Goal: Information Seeking & Learning: Learn about a topic

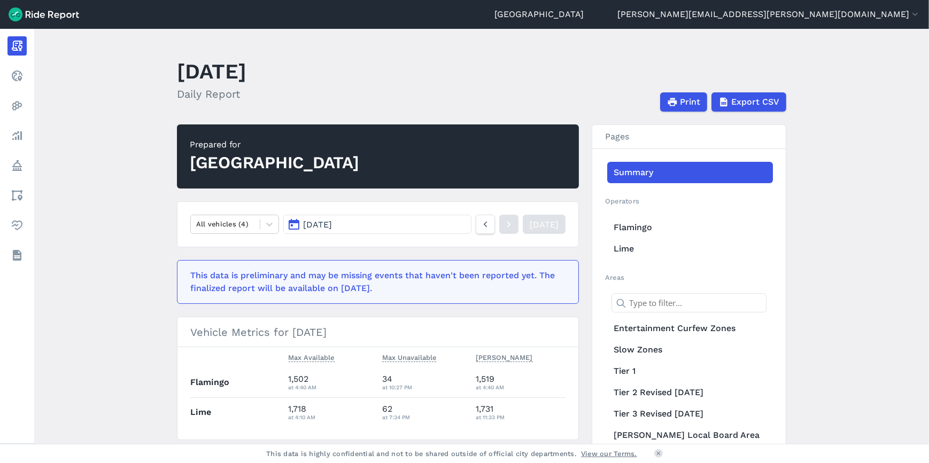
click at [27, 78] on link "Realtime" at bounding box center [16, 75] width 19 height 19
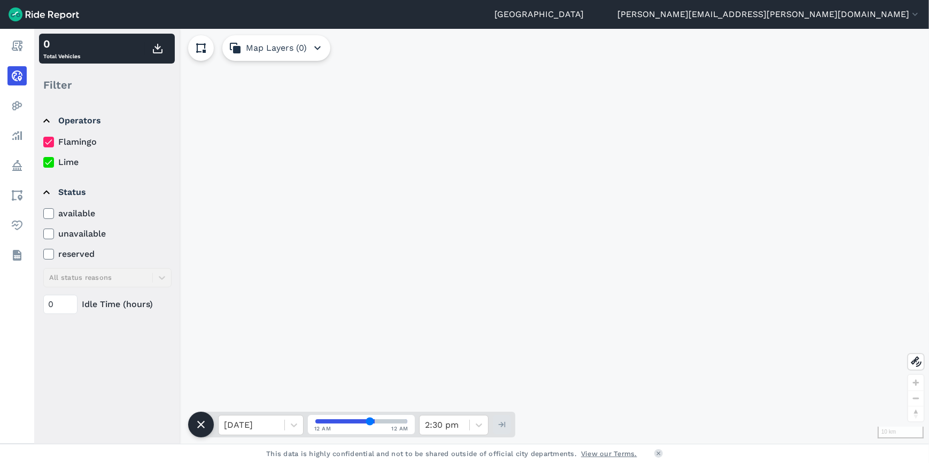
click at [27, 144] on link "Analyze" at bounding box center [16, 135] width 19 height 19
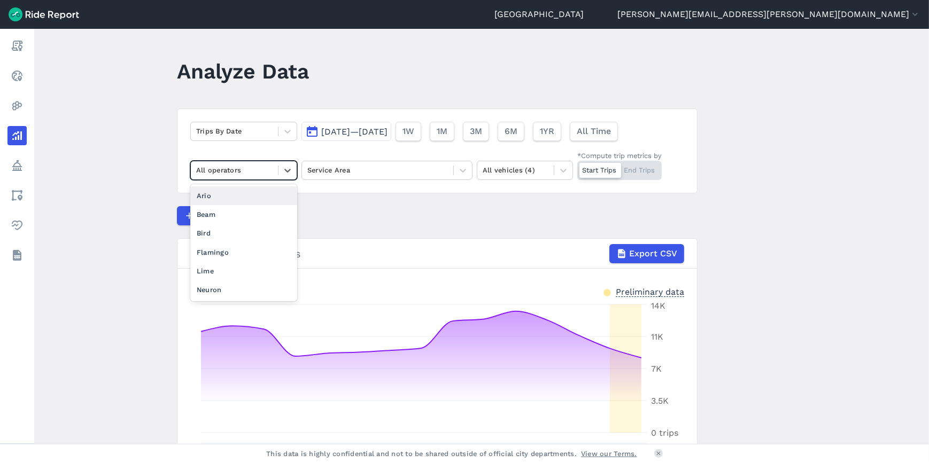
click at [282, 165] on icon at bounding box center [287, 170] width 11 height 11
click at [217, 251] on div "Flamingo" at bounding box center [243, 252] width 107 height 19
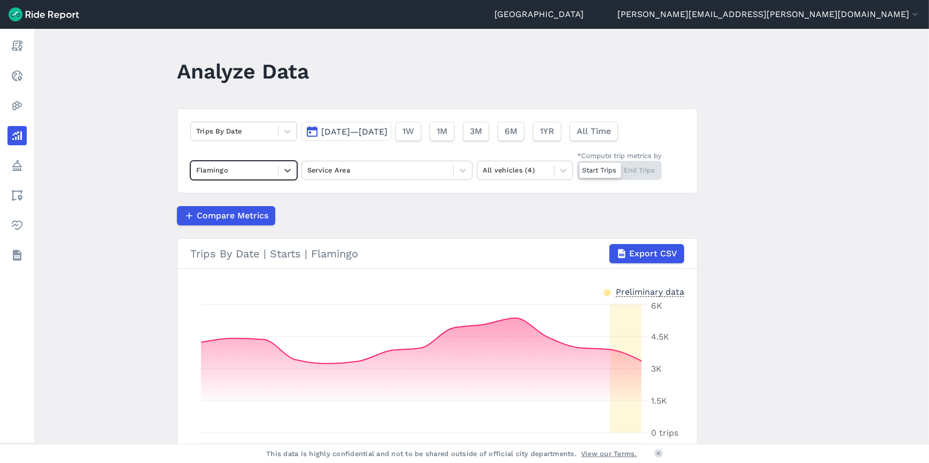
click at [449, 176] on div "Service Area" at bounding box center [377, 170] width 151 height 17
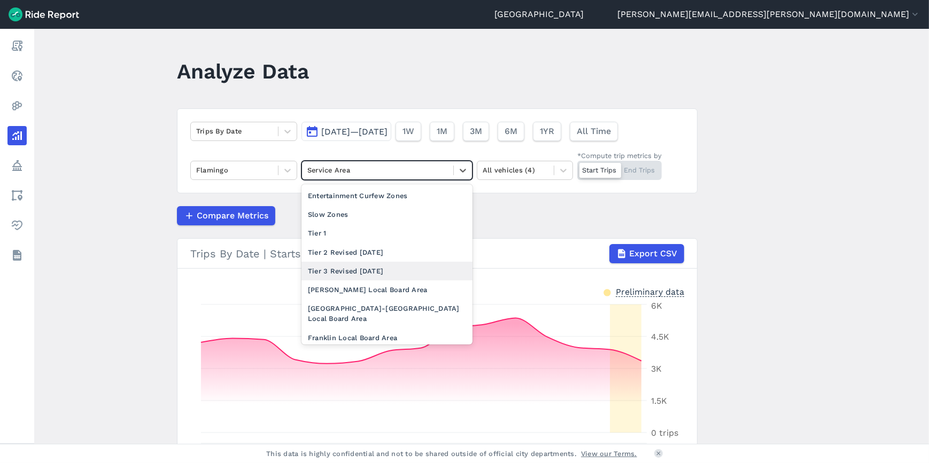
click at [361, 268] on div "Tier 3 Revised [DATE]" at bounding box center [386, 271] width 171 height 19
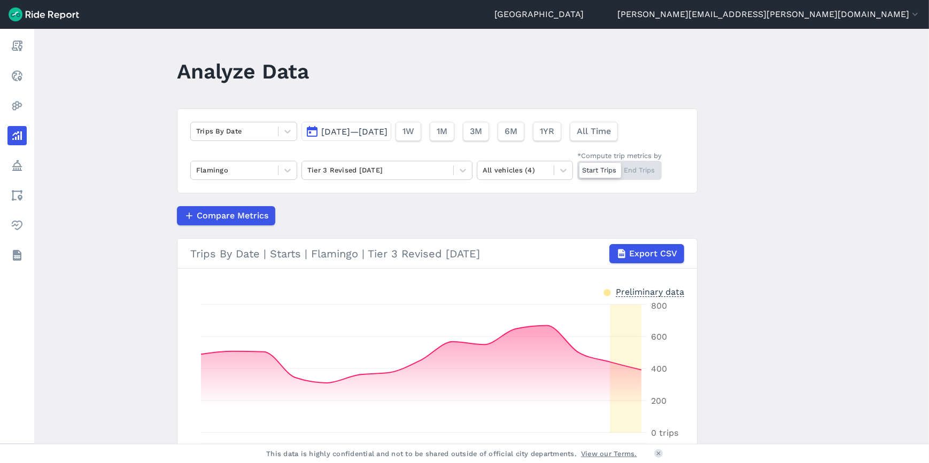
click at [323, 130] on span "[DATE]—[DATE]" at bounding box center [354, 132] width 66 height 10
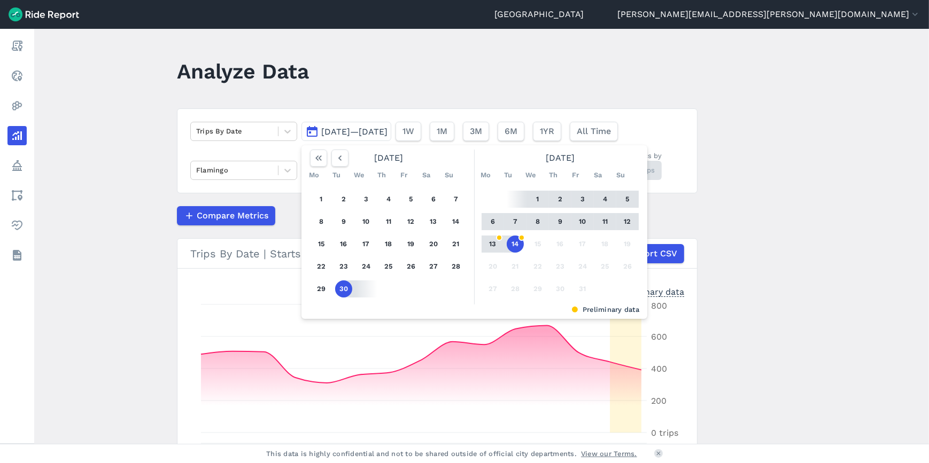
click at [338, 160] on use "button" at bounding box center [339, 157] width 3 height 5
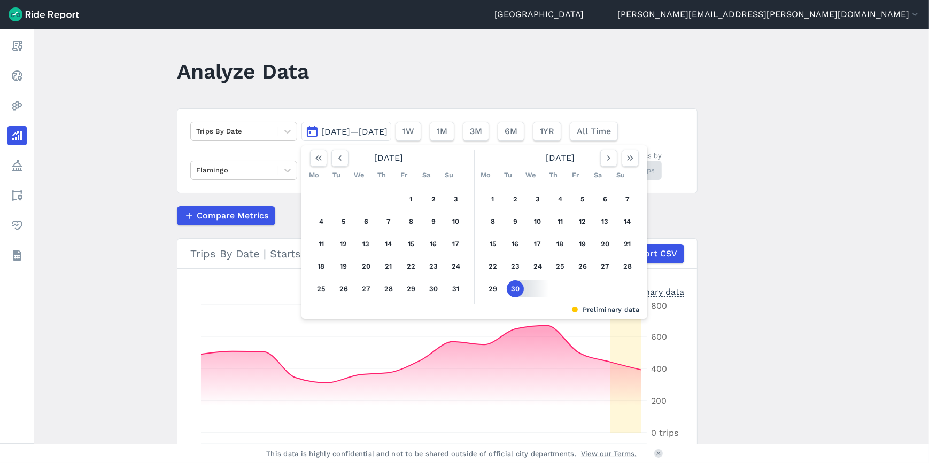
click at [338, 160] on use "button" at bounding box center [339, 157] width 3 height 5
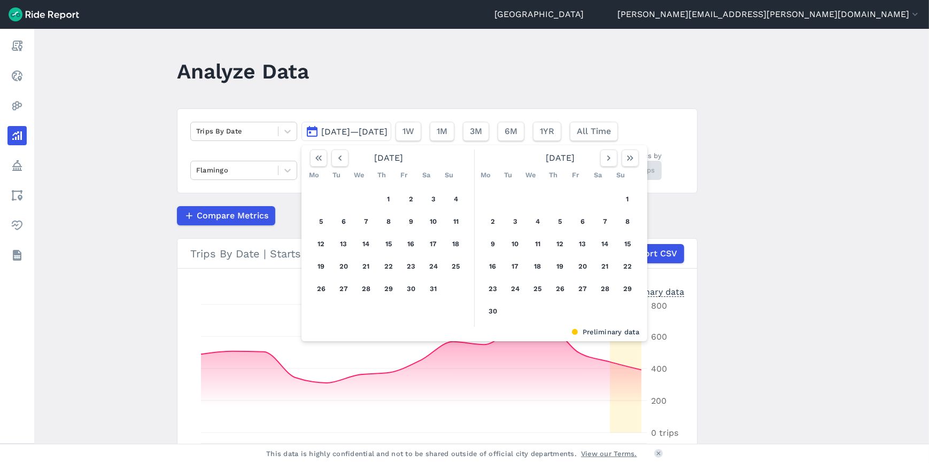
click at [338, 160] on use "button" at bounding box center [339, 157] width 3 height 5
click at [428, 203] on button "1" at bounding box center [433, 199] width 17 height 17
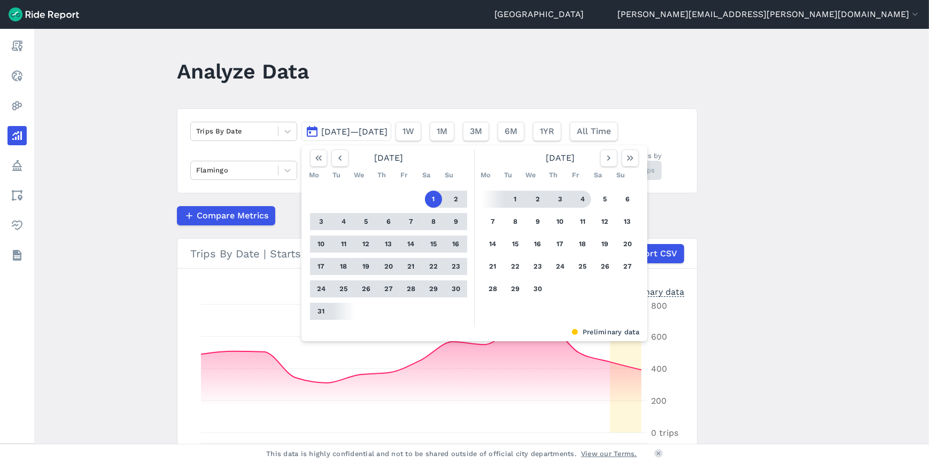
click at [628, 157] on icon "button" at bounding box center [630, 158] width 11 height 11
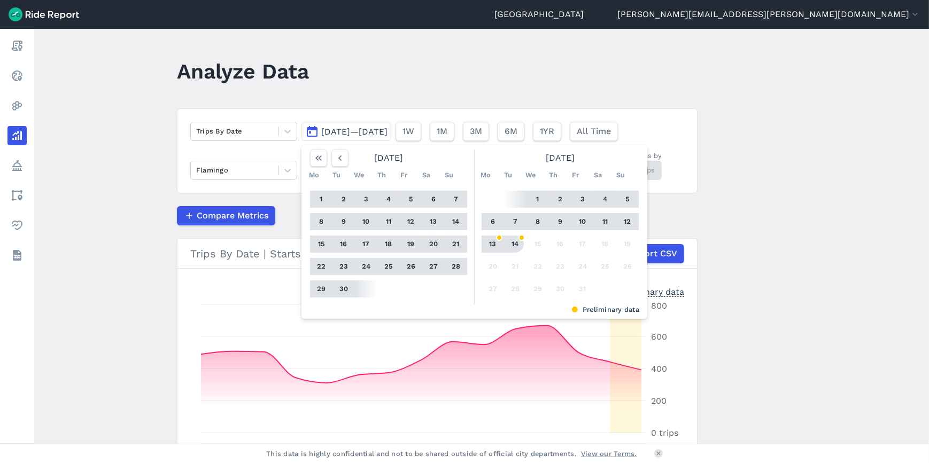
click at [516, 245] on button "14" at bounding box center [515, 244] width 17 height 17
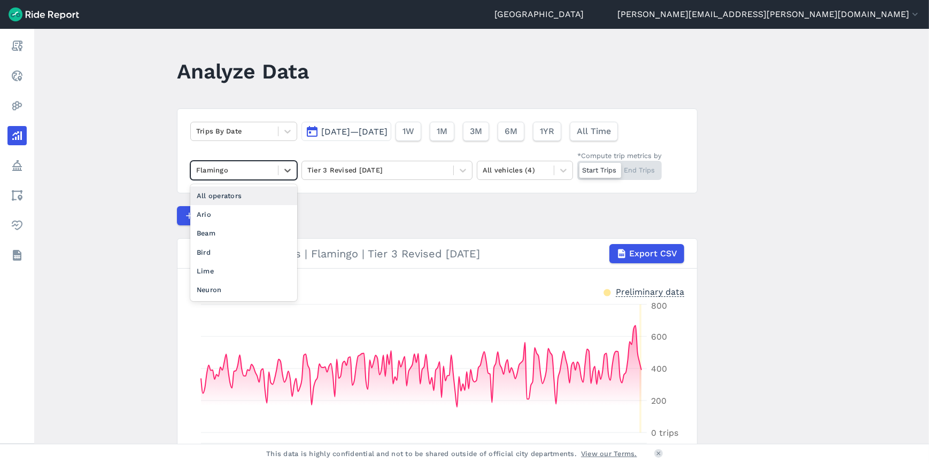
click at [282, 172] on icon at bounding box center [287, 170] width 11 height 11
click at [284, 170] on icon at bounding box center [287, 171] width 6 height 4
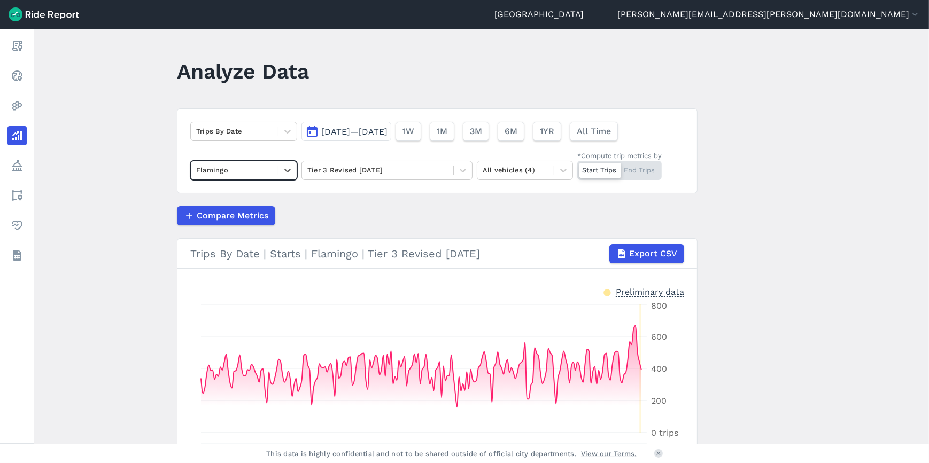
click at [283, 133] on icon at bounding box center [287, 131] width 11 height 11
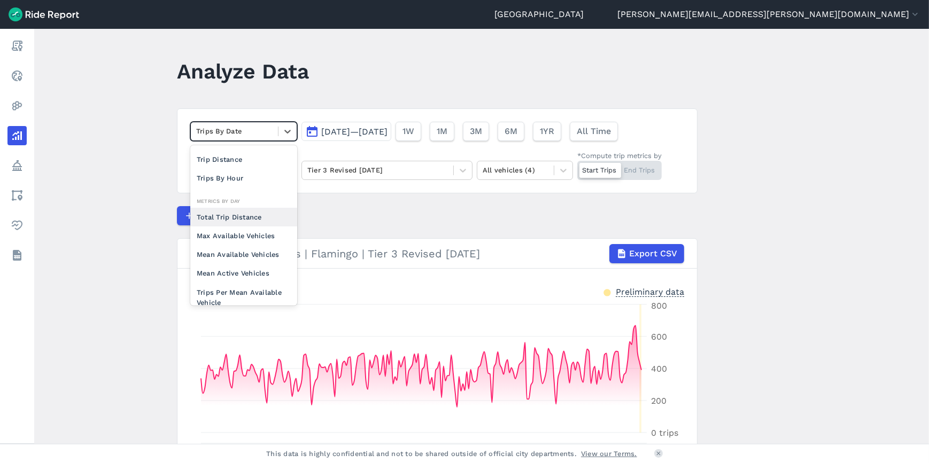
scroll to position [92, 0]
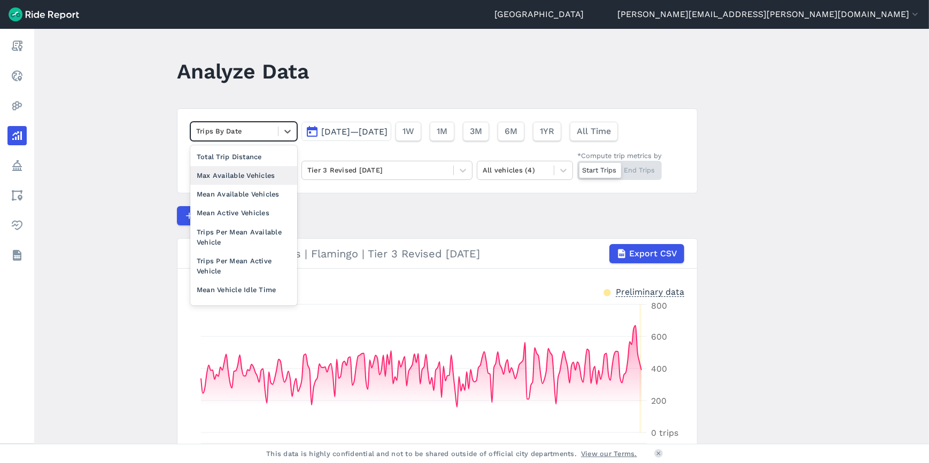
click at [247, 177] on div "Max Available Vehicles" at bounding box center [243, 175] width 107 height 19
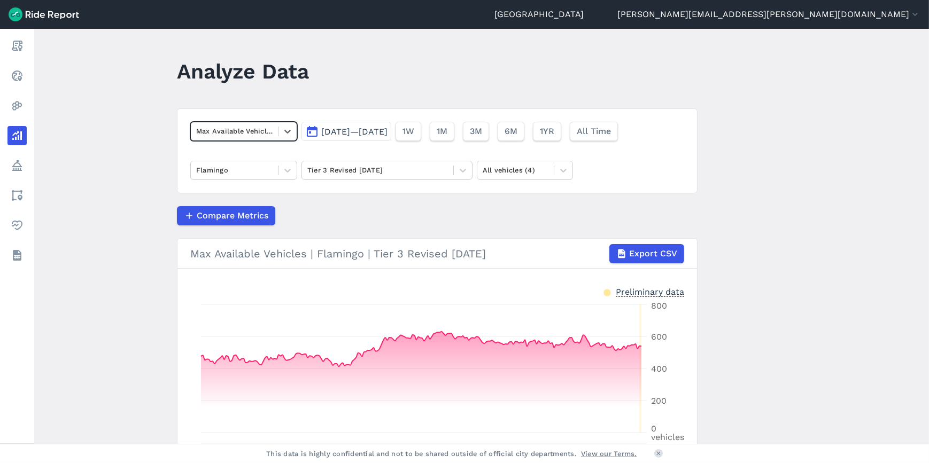
click at [284, 139] on div at bounding box center [287, 131] width 18 height 18
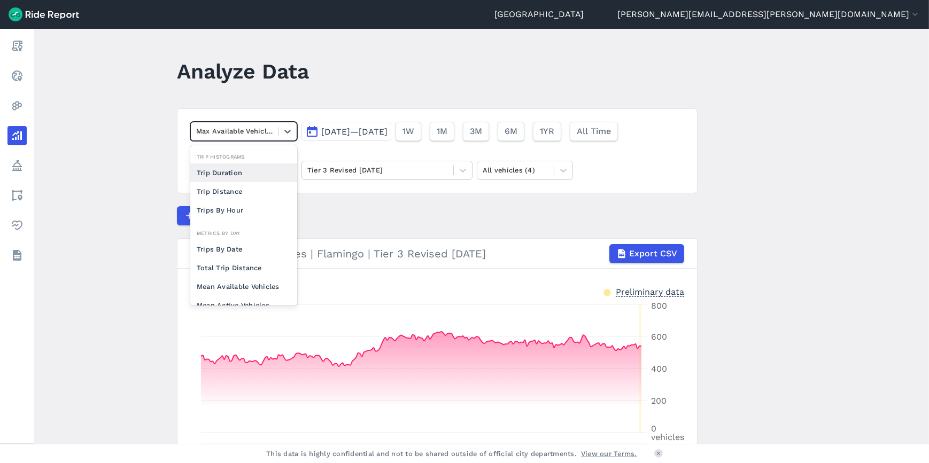
click at [284, 131] on icon at bounding box center [287, 132] width 6 height 4
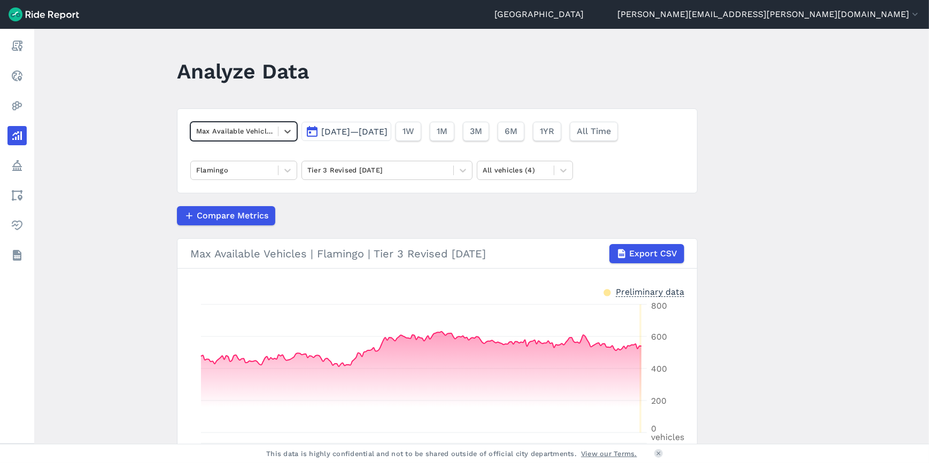
click at [287, 165] on icon at bounding box center [287, 170] width 11 height 11
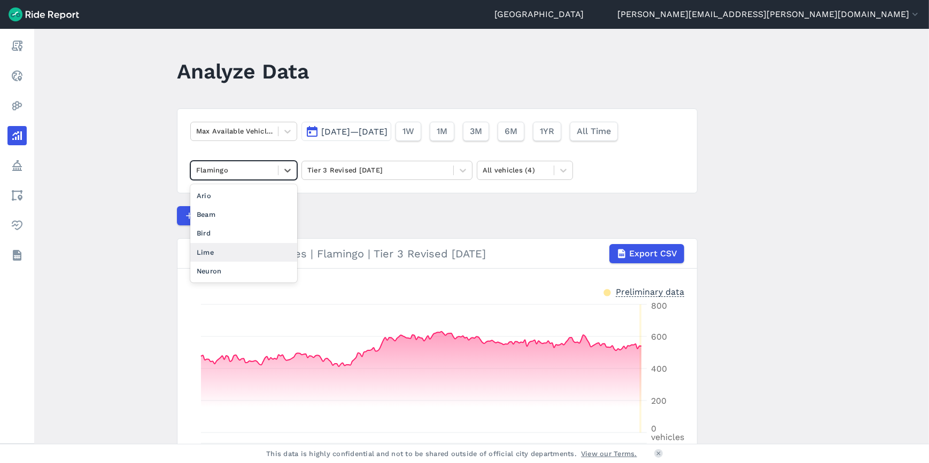
click at [256, 251] on div "Lime" at bounding box center [243, 252] width 107 height 19
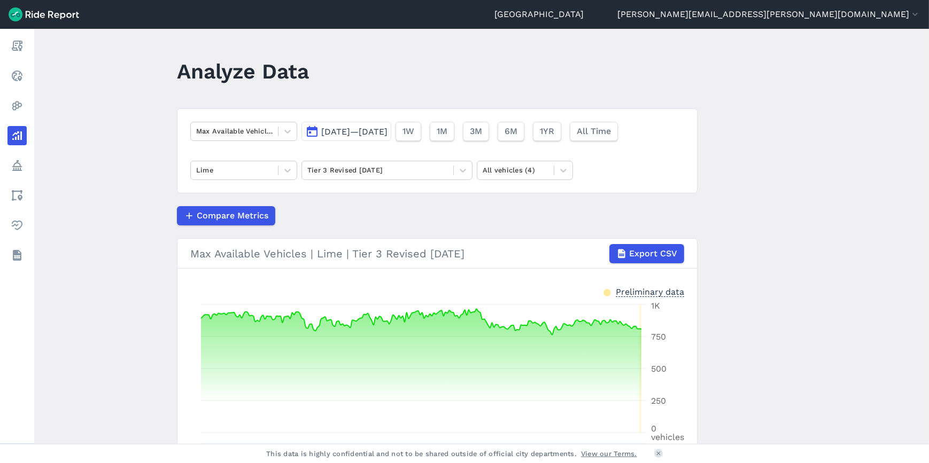
click at [25, 76] on link "Realtime" at bounding box center [16, 75] width 19 height 19
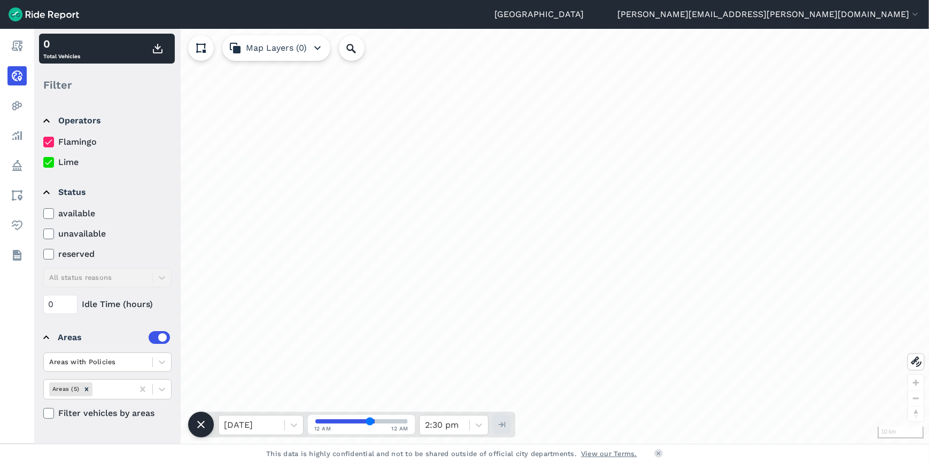
click at [27, 141] on link "Analyze" at bounding box center [16, 135] width 19 height 19
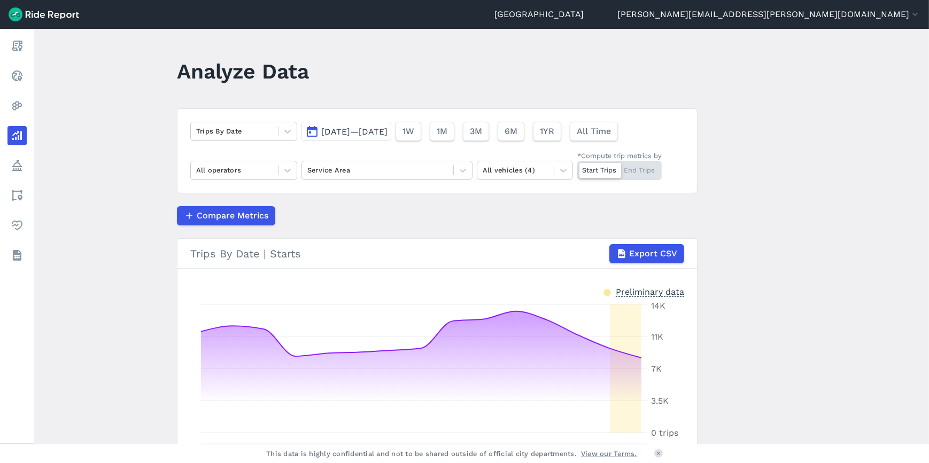
click at [34, 116] on nav "Report Realtime Heatmaps Analyze Policy Areas Health Datasets" at bounding box center [17, 151] width 34 height 244
click at [27, 110] on link "Heatmaps" at bounding box center [16, 105] width 19 height 19
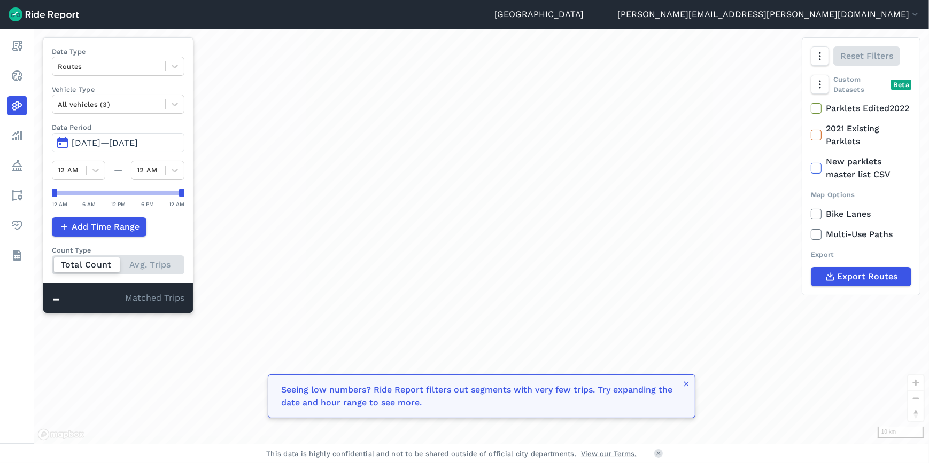
click at [178, 67] on icon at bounding box center [175, 67] width 6 height 4
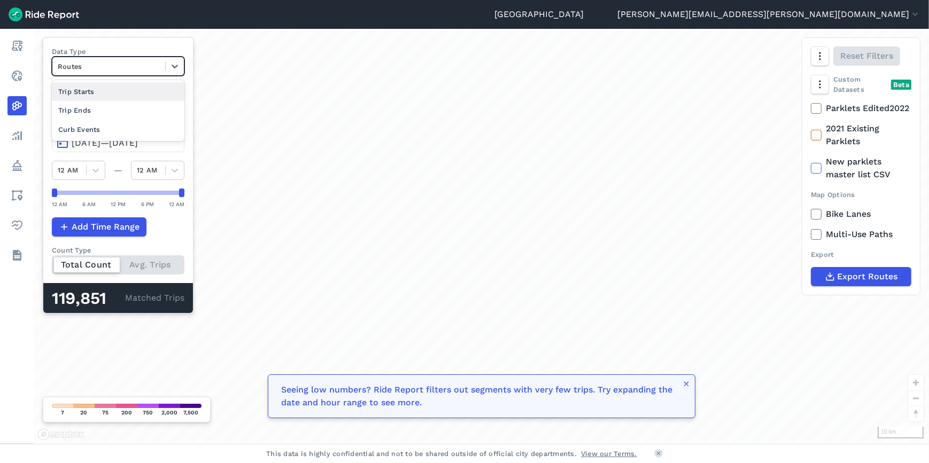
click at [178, 67] on icon at bounding box center [175, 67] width 6 height 4
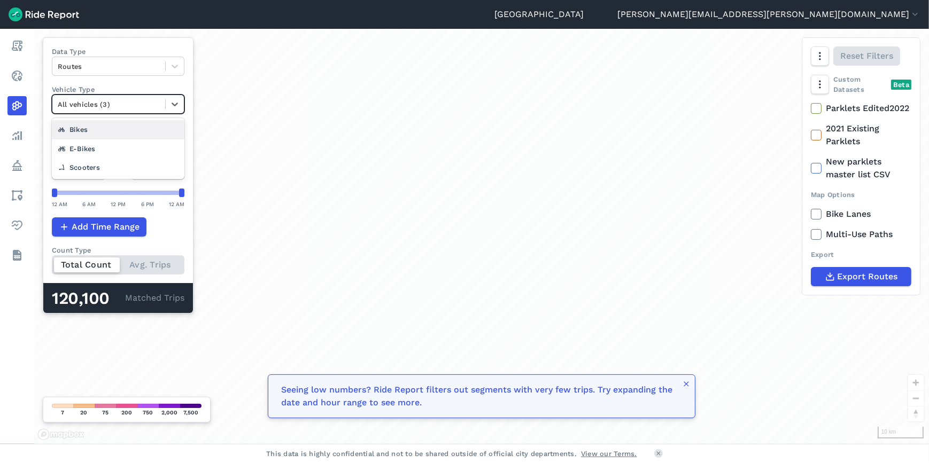
click at [177, 108] on icon at bounding box center [174, 104] width 11 height 11
click at [180, 108] on icon at bounding box center [174, 104] width 11 height 11
click at [27, 138] on link "Analyze" at bounding box center [16, 135] width 19 height 19
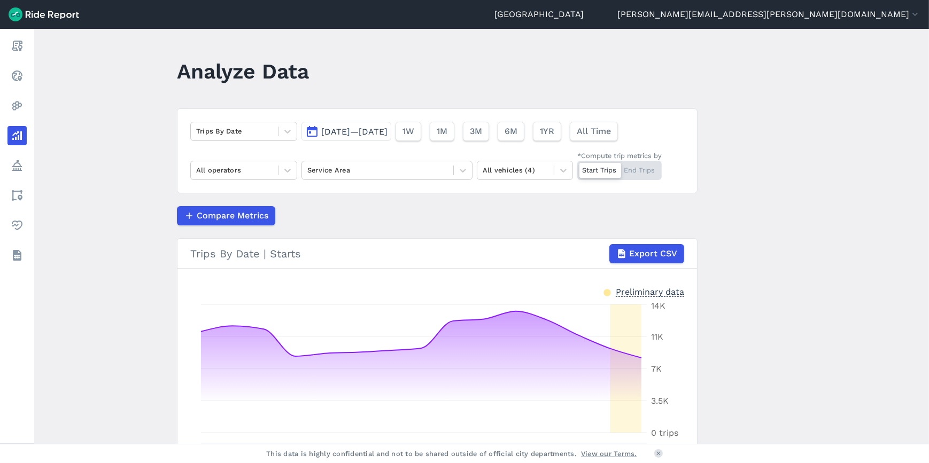
click at [27, 43] on link "Report" at bounding box center [16, 45] width 19 height 19
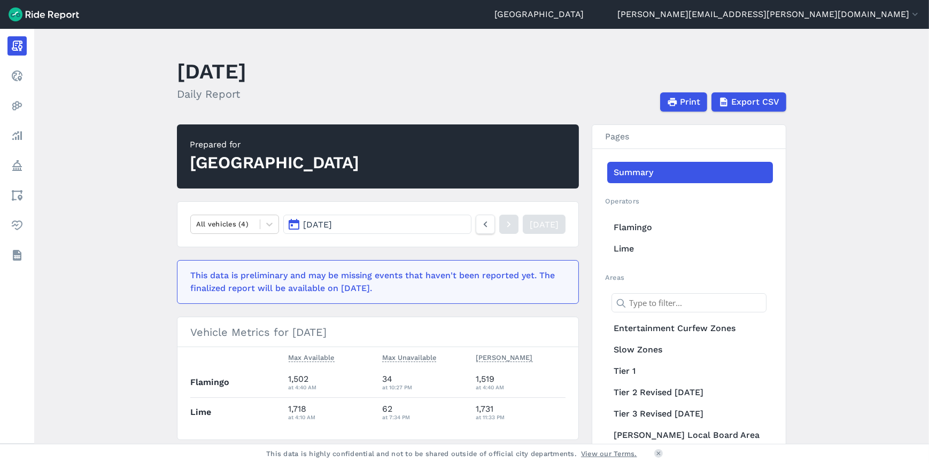
click at [34, 57] on nav "Report Realtime Heatmaps Analyze Policy Areas Health Datasets" at bounding box center [17, 151] width 34 height 244
click at [27, 81] on link "Realtime" at bounding box center [16, 75] width 19 height 19
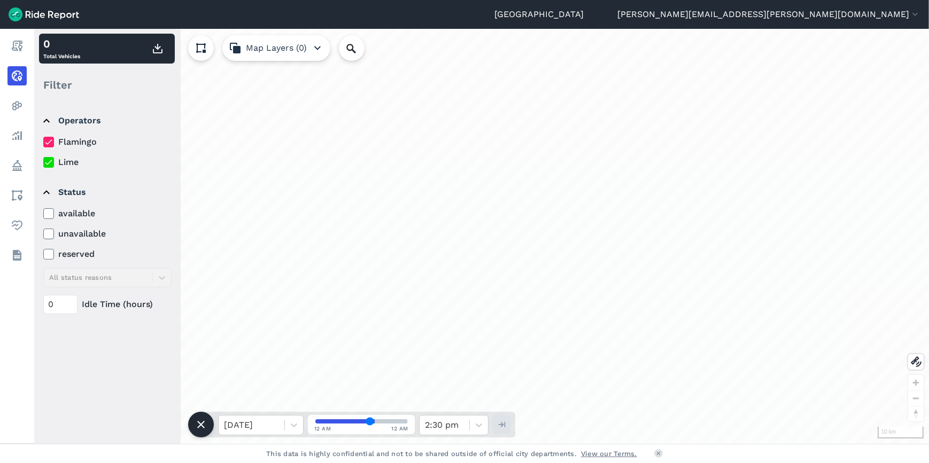
click at [27, 48] on link "Report" at bounding box center [16, 45] width 19 height 19
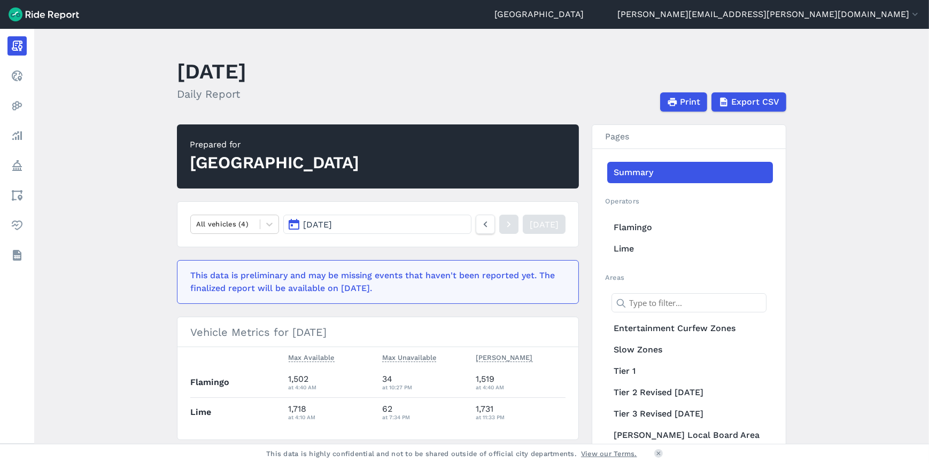
click at [27, 66] on link "Realtime" at bounding box center [16, 75] width 19 height 19
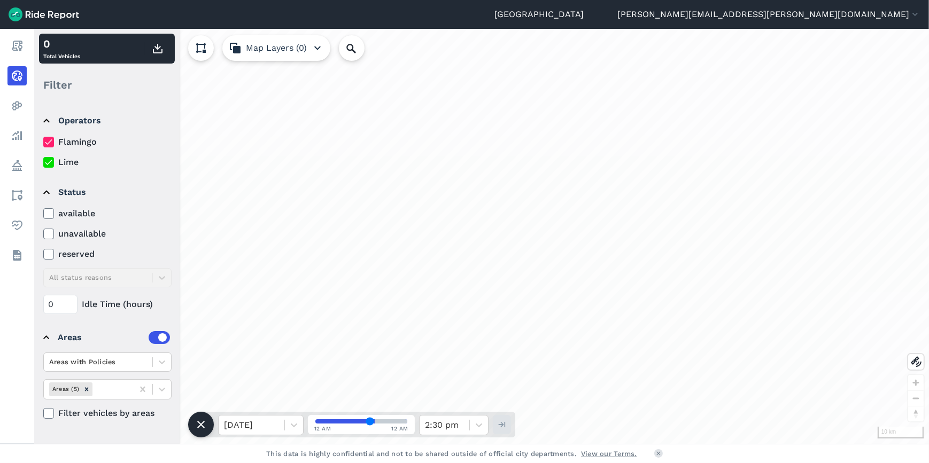
drag, startPoint x: 566, startPoint y: 336, endPoint x: 608, endPoint y: 312, distance: 48.1
click at [608, 312] on div "loading" at bounding box center [481, 236] width 895 height 415
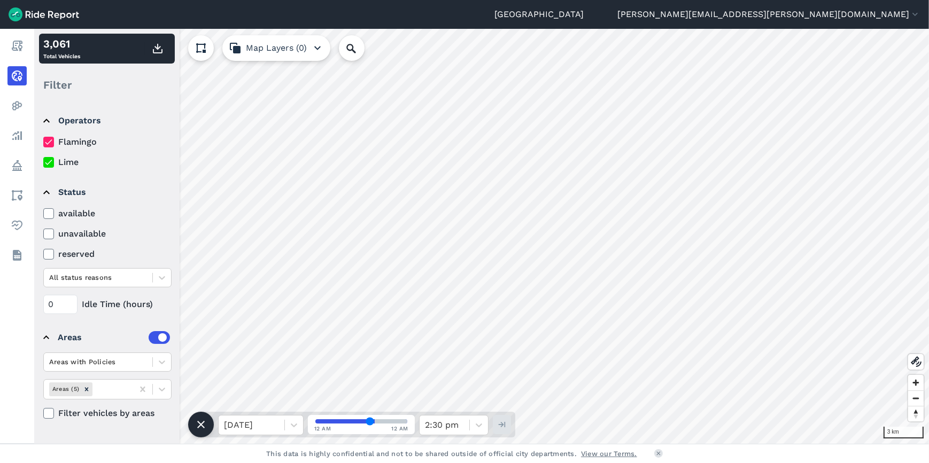
click at [27, 133] on link "Analyze" at bounding box center [16, 135] width 19 height 19
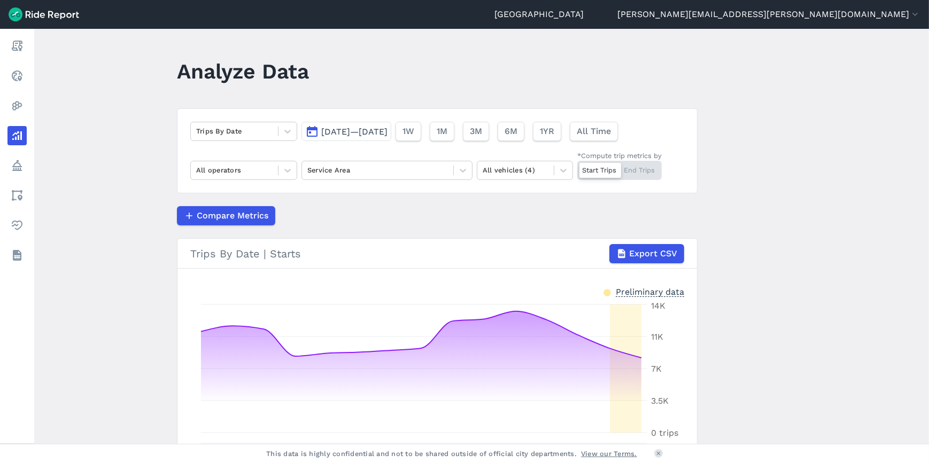
click at [285, 129] on icon at bounding box center [287, 131] width 11 height 11
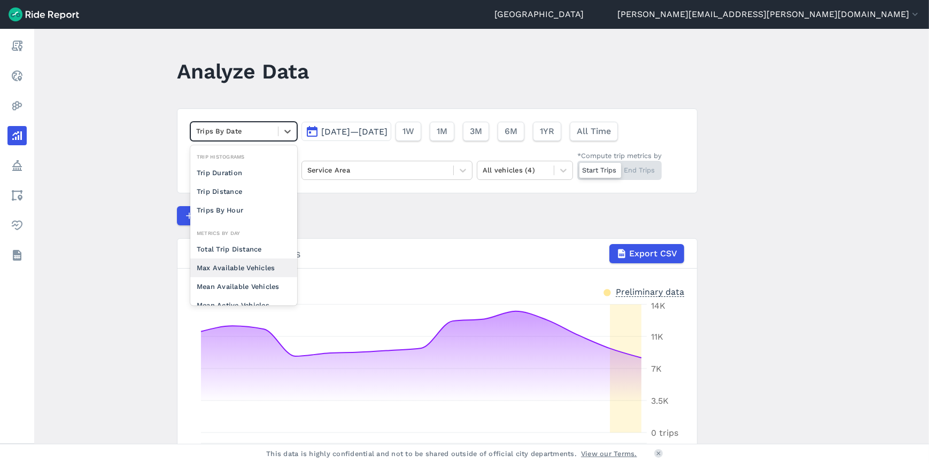
click at [228, 271] on div "Max Available Vehicles" at bounding box center [243, 268] width 107 height 19
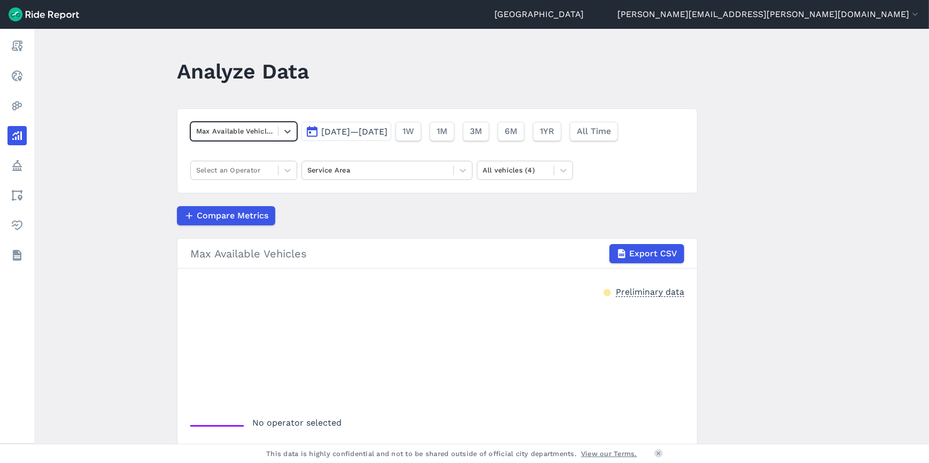
drag, startPoint x: 285, startPoint y: 169, endPoint x: 271, endPoint y: 176, distance: 15.5
click at [285, 169] on icon at bounding box center [287, 170] width 11 height 11
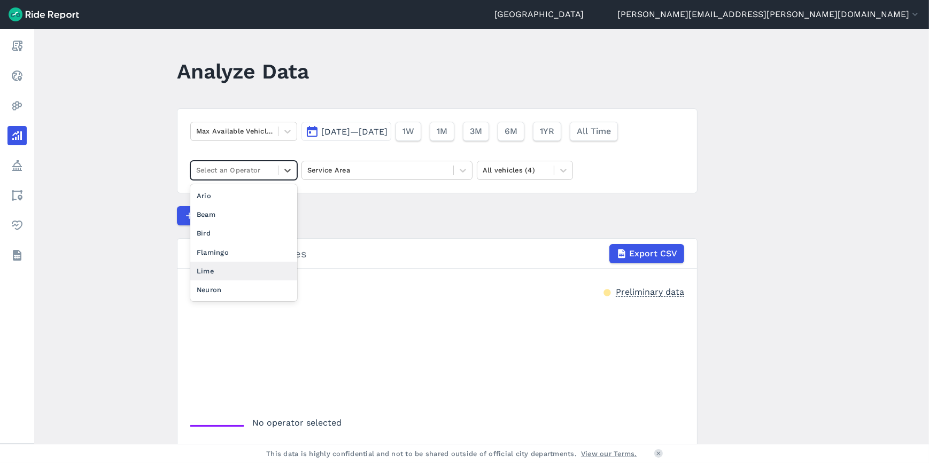
click at [217, 276] on div "Lime" at bounding box center [243, 271] width 107 height 19
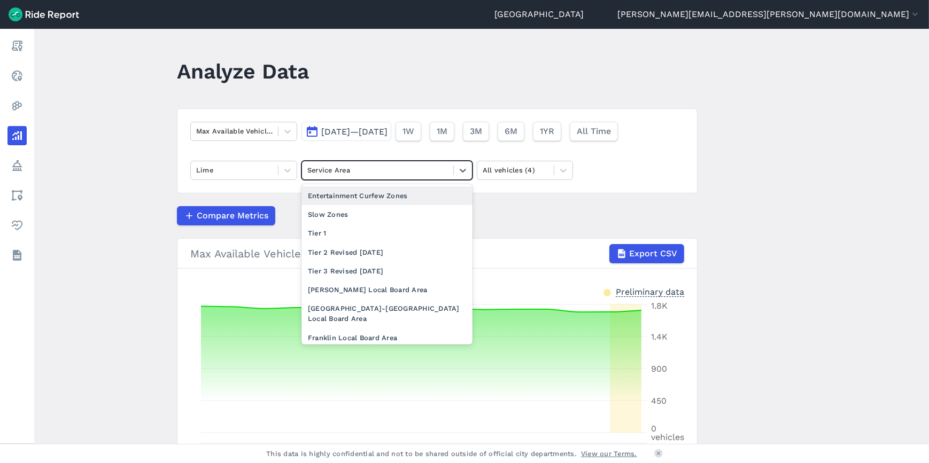
click at [462, 166] on icon at bounding box center [462, 170] width 11 height 11
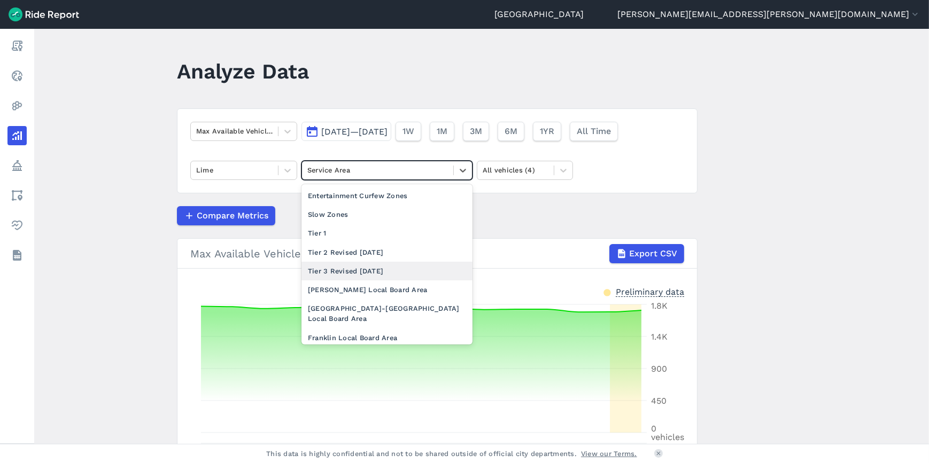
click at [379, 276] on div "Tier 3 Revised [DATE]" at bounding box center [386, 271] width 171 height 19
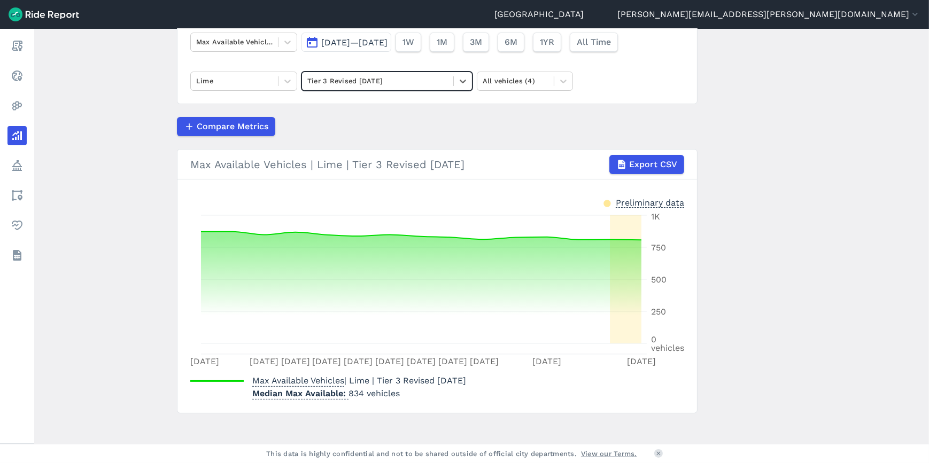
scroll to position [96, 0]
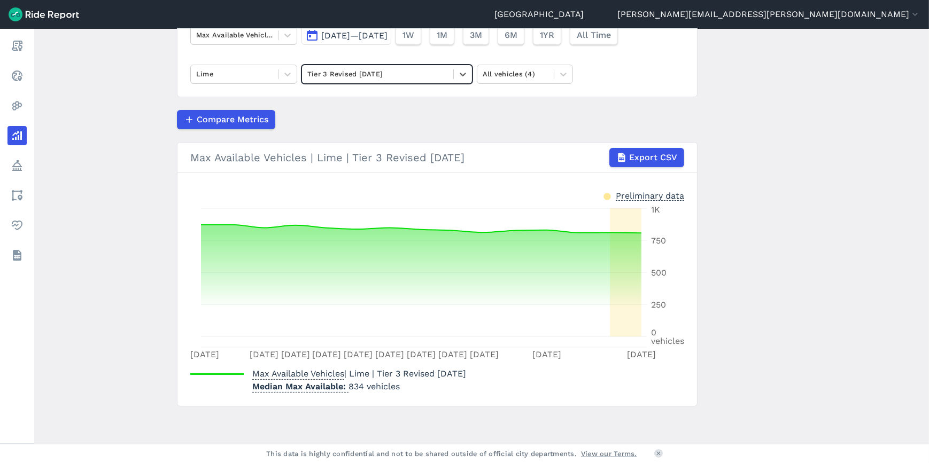
click at [462, 78] on icon at bounding box center [462, 74] width 11 height 11
click at [468, 75] on div at bounding box center [463, 74] width 18 height 18
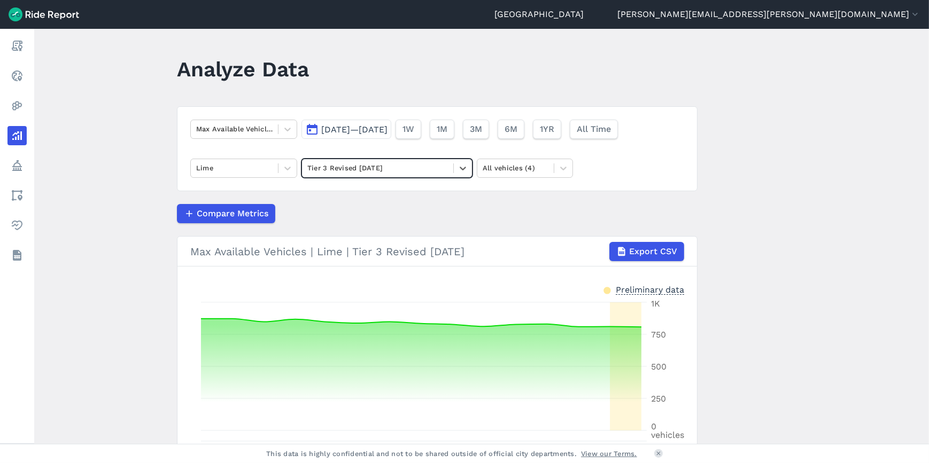
scroll to position [0, 0]
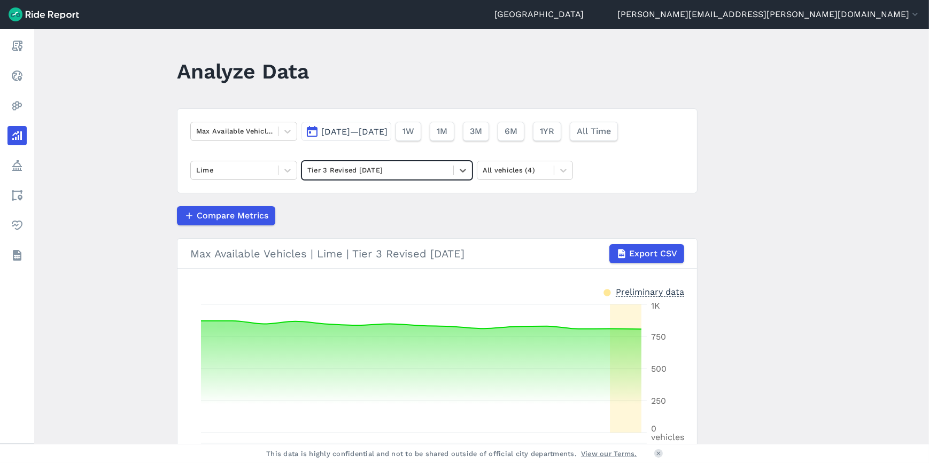
click at [391, 137] on button "[DATE]—[DATE]" at bounding box center [346, 131] width 90 height 19
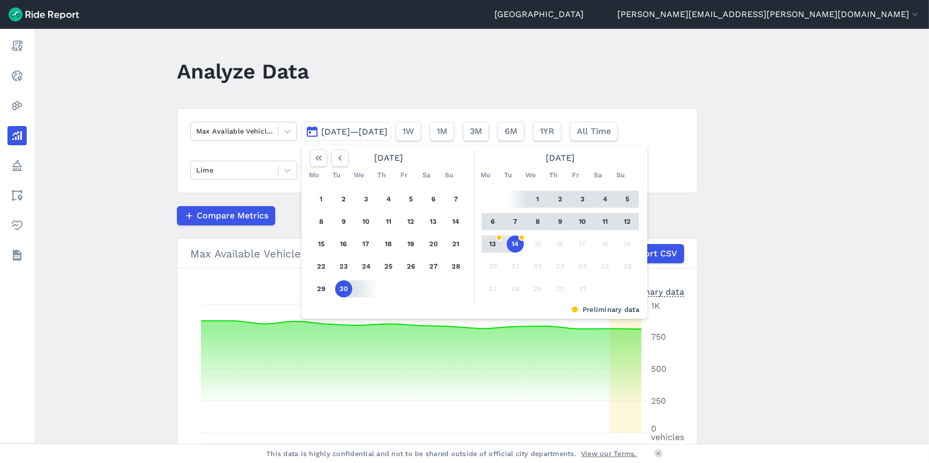
click at [345, 159] on button "button" at bounding box center [339, 158] width 17 height 17
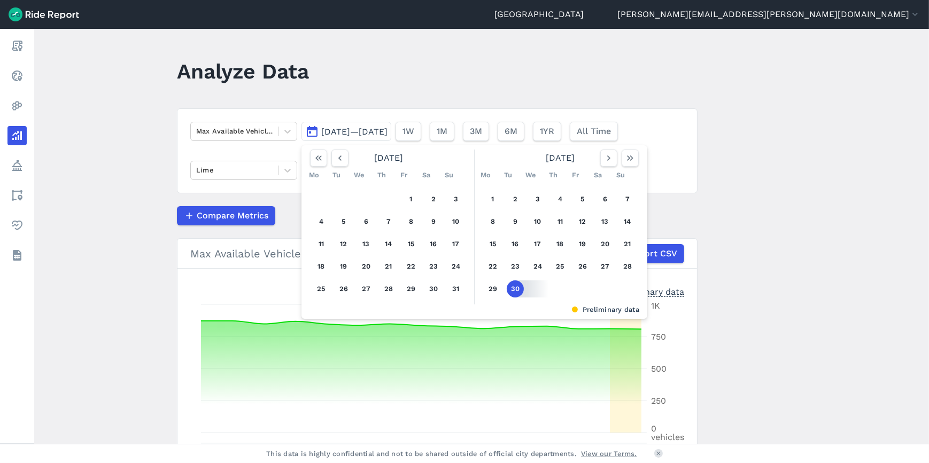
click at [345, 159] on button "button" at bounding box center [339, 158] width 17 height 17
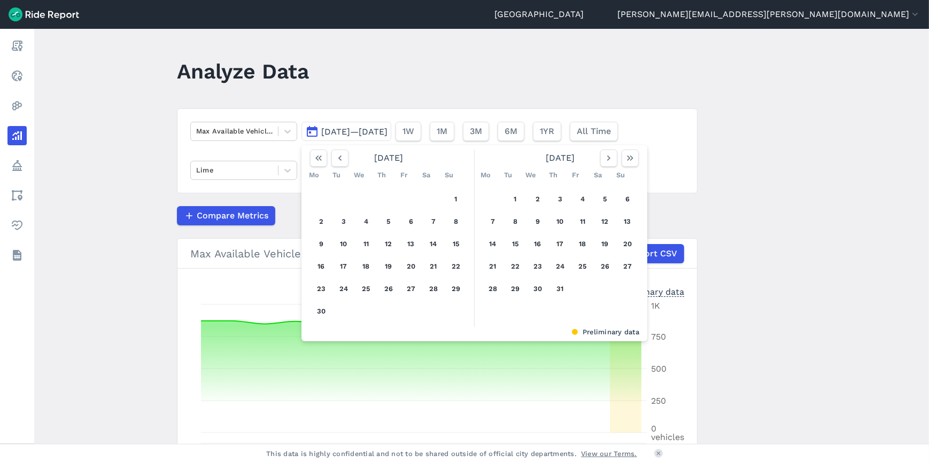
click at [509, 197] on button "1" at bounding box center [515, 199] width 17 height 17
click at [632, 158] on icon "button" at bounding box center [630, 158] width 11 height 11
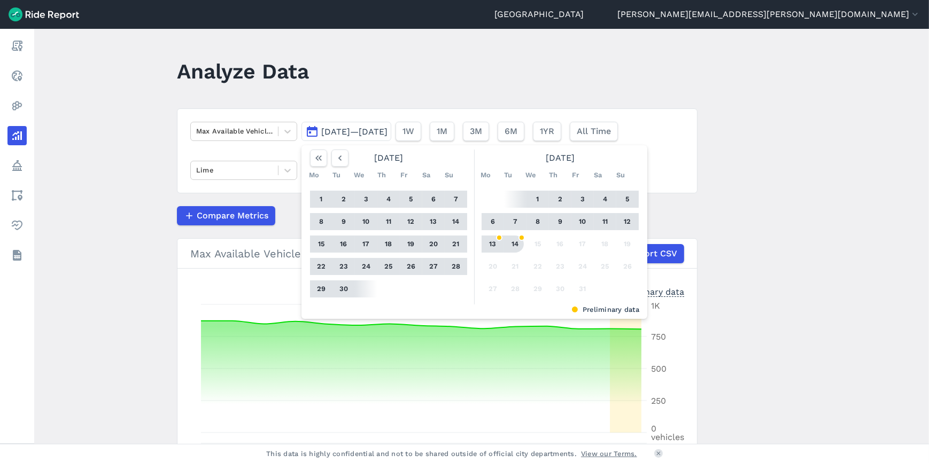
click at [515, 242] on button "14" at bounding box center [515, 244] width 17 height 17
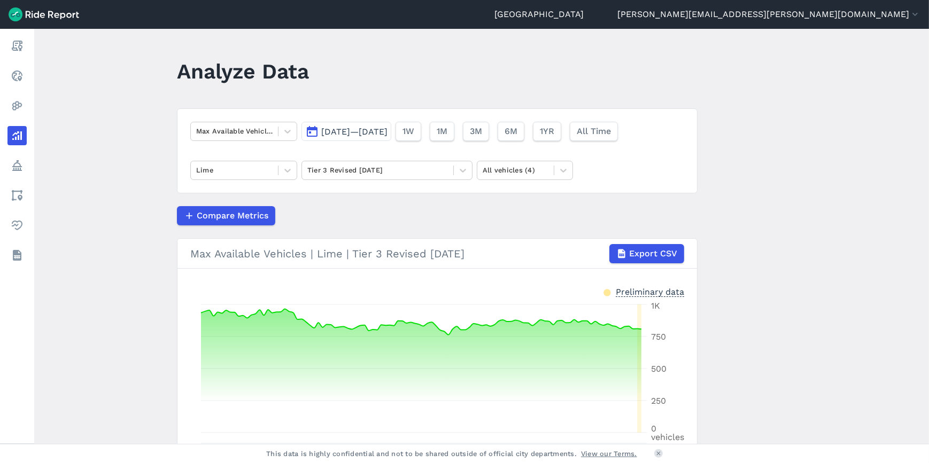
click at [375, 130] on span "[DATE]—[DATE]" at bounding box center [354, 132] width 66 height 10
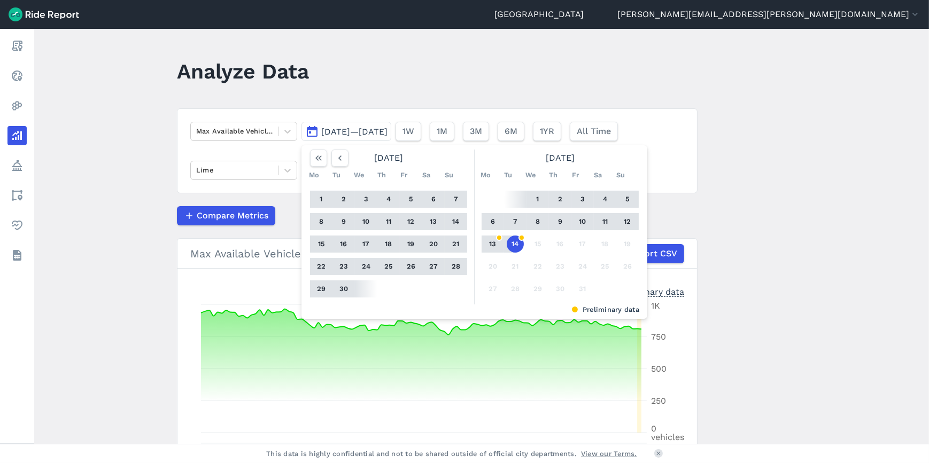
click at [339, 155] on use "button" at bounding box center [339, 157] width 3 height 5
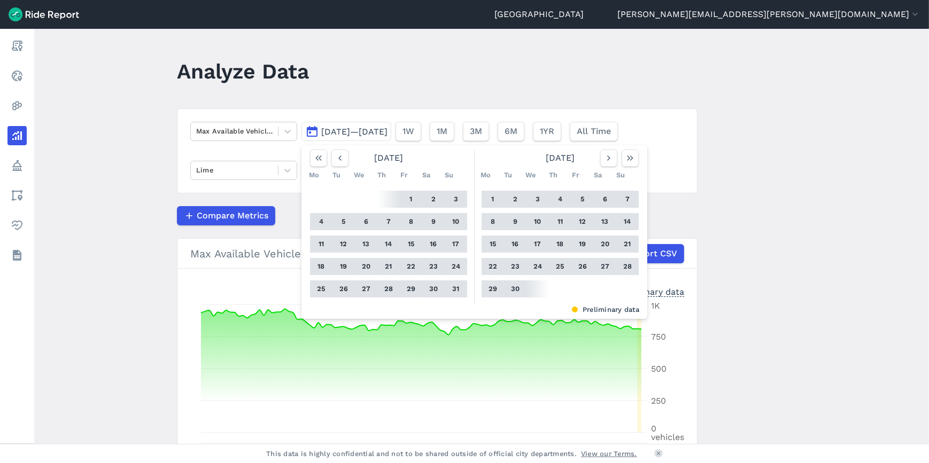
click at [339, 155] on use "button" at bounding box center [339, 157] width 3 height 5
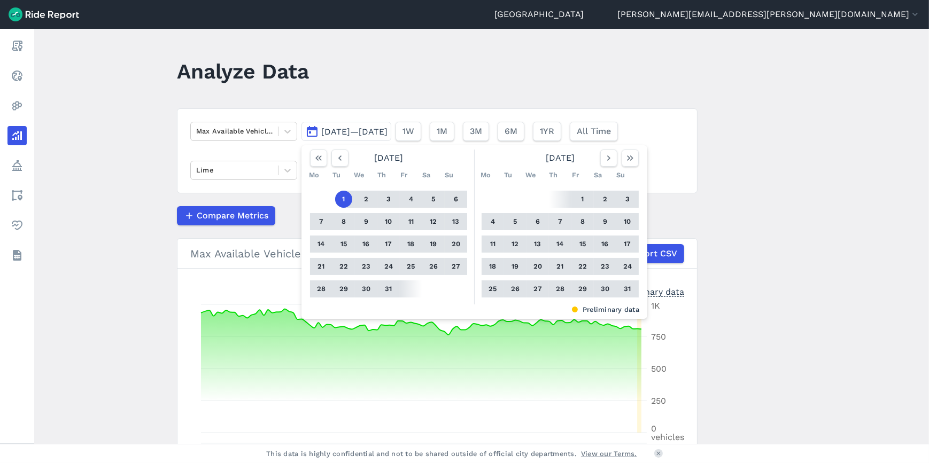
click at [339, 155] on use "button" at bounding box center [339, 157] width 3 height 5
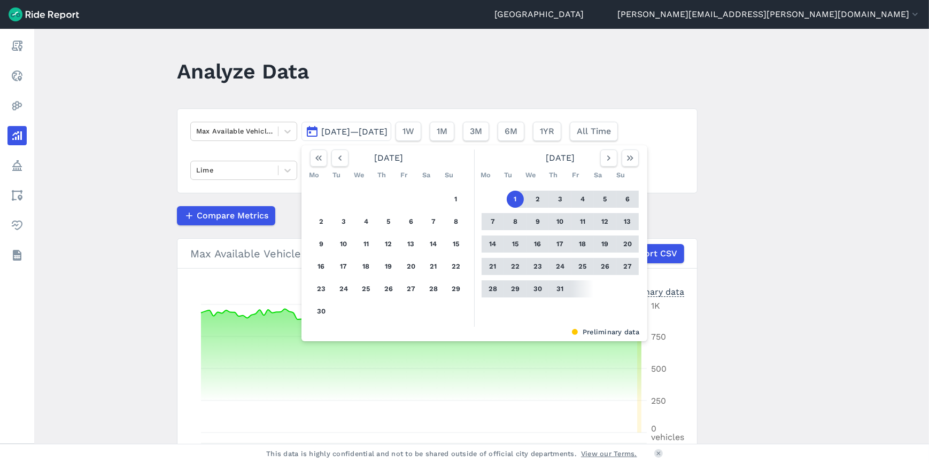
click at [339, 155] on use "button" at bounding box center [339, 157] width 3 height 5
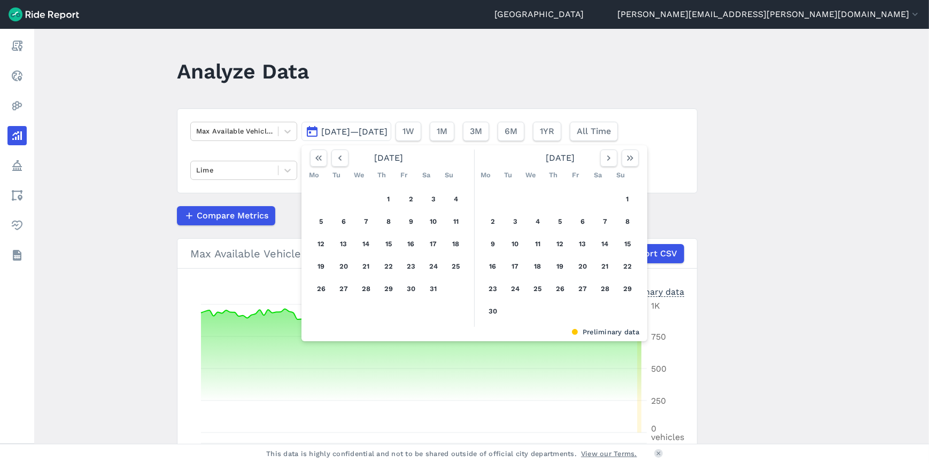
click at [339, 155] on use "button" at bounding box center [339, 157] width 3 height 5
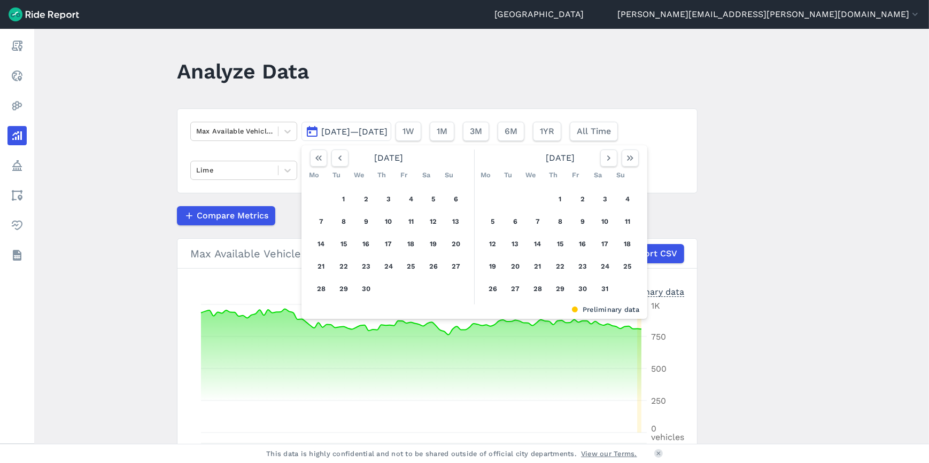
drag, startPoint x: 344, startPoint y: 198, endPoint x: 355, endPoint y: 197, distance: 11.2
click at [349, 198] on button "1" at bounding box center [343, 199] width 17 height 17
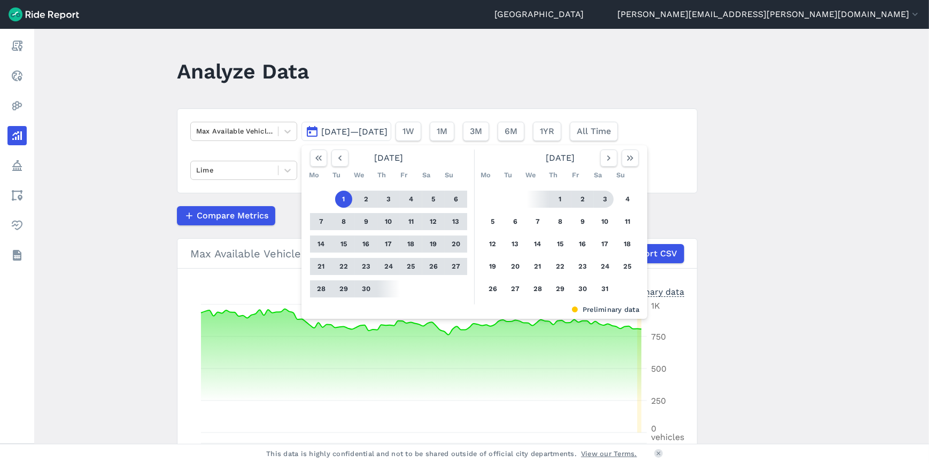
click at [625, 160] on icon "button" at bounding box center [630, 158] width 11 height 11
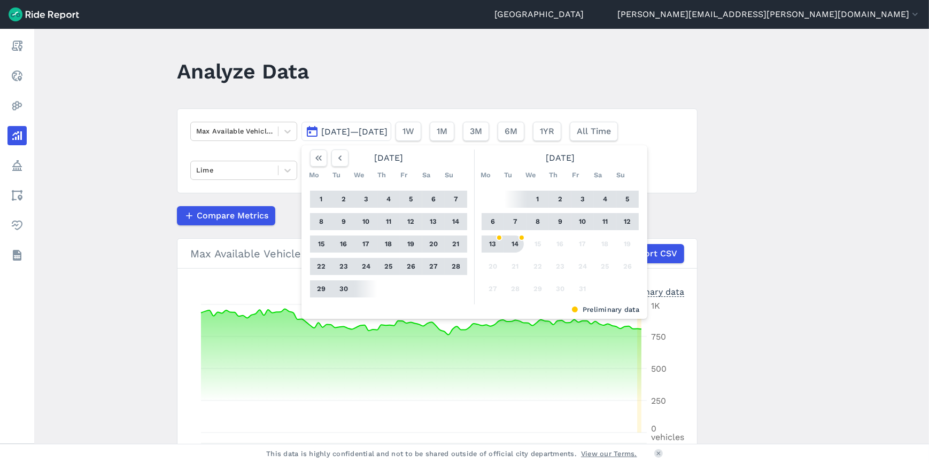
click at [512, 244] on button "14" at bounding box center [515, 244] width 17 height 17
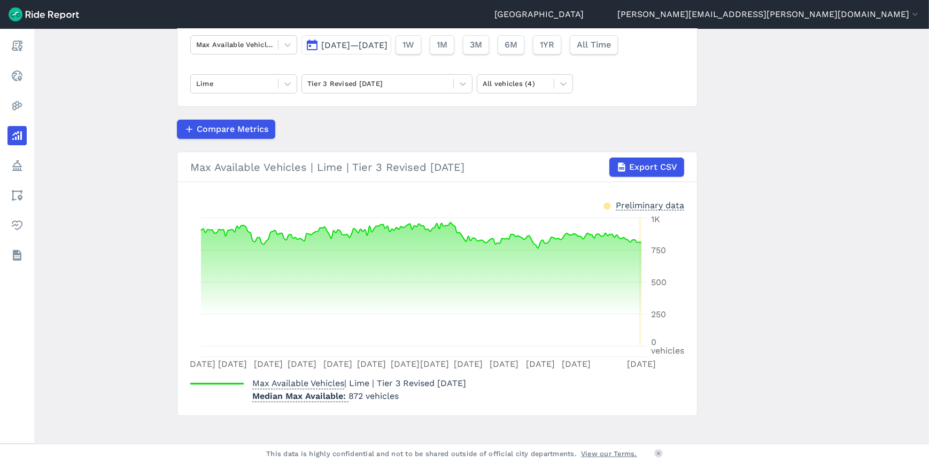
scroll to position [96, 0]
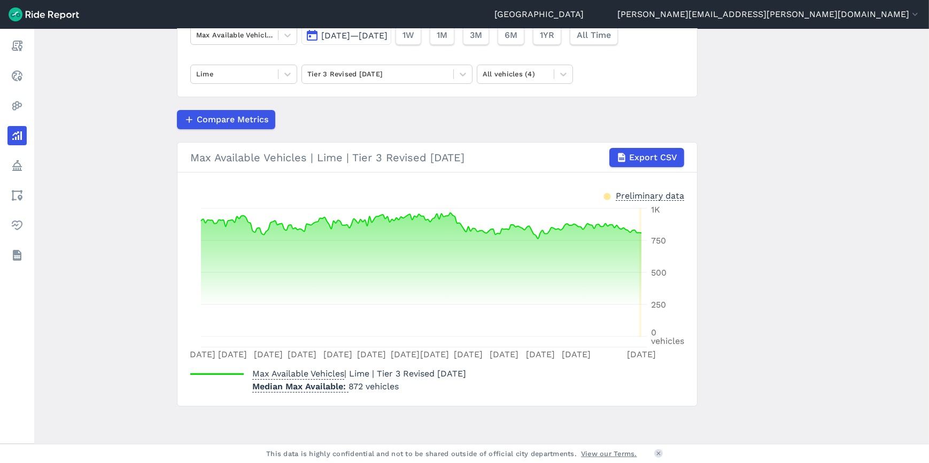
click at [256, 68] on div at bounding box center [234, 74] width 76 height 12
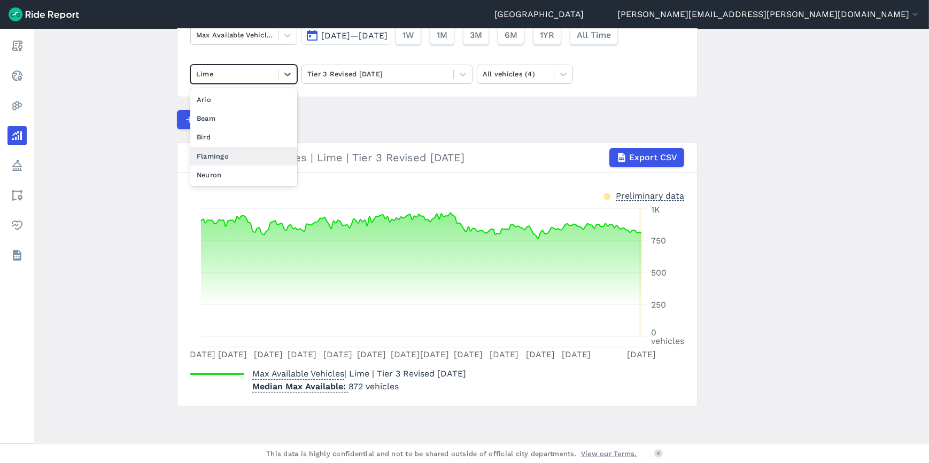
click at [228, 151] on div "Flamingo" at bounding box center [243, 156] width 107 height 19
